Goal: Task Accomplishment & Management: Manage account settings

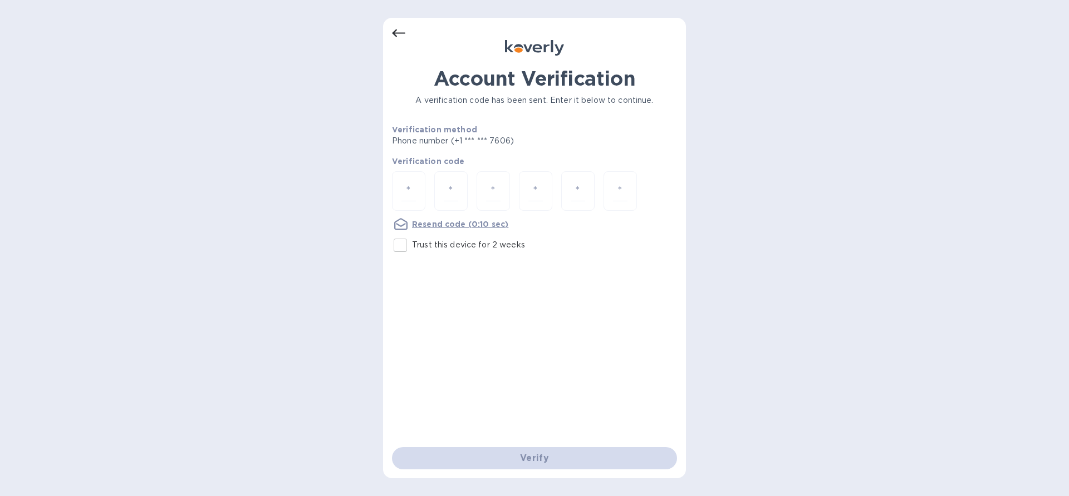
click at [396, 248] on input "Trust this device for 2 weeks" at bounding box center [399, 245] width 23 height 23
checkbox input "true"
click at [406, 186] on input "number" at bounding box center [408, 191] width 14 height 21
paste input "5"
type input "5"
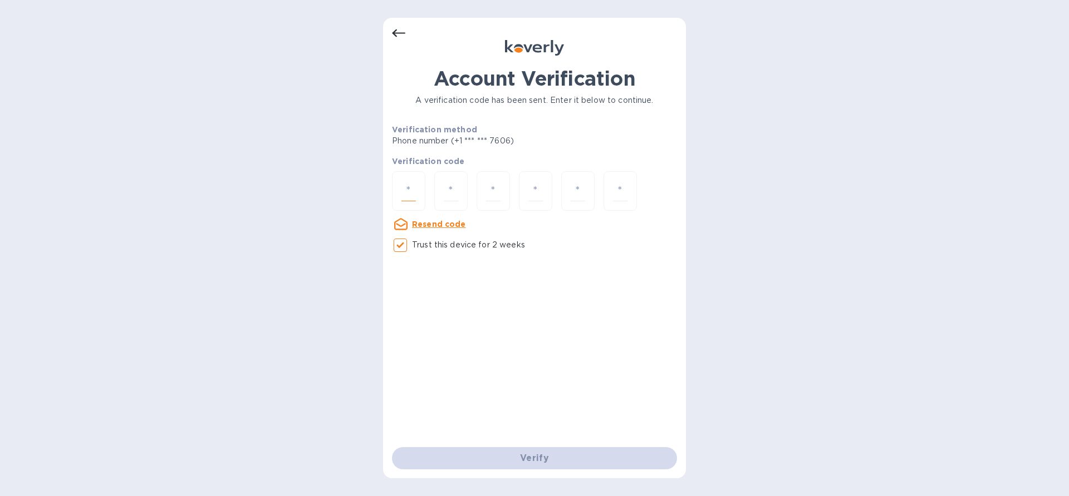
type input "2"
type input "9"
type input "1"
type input "6"
type input "9"
